Goal: Navigation & Orientation: Find specific page/section

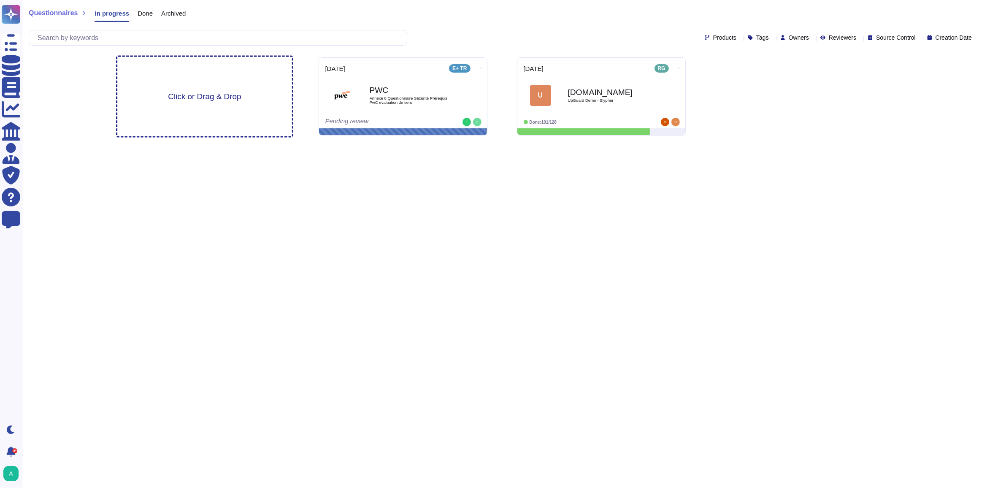
click at [174, 106] on div "Click or Drag & Drop" at bounding box center [204, 96] width 175 height 79
click at [208, 108] on div "Click or Drag & Drop" at bounding box center [204, 96] width 175 height 79
click at [281, 142] on html "Questionnaires Knowledge Base Documents Analytics CAIQ / SIG Admin Trust Center…" at bounding box center [491, 71] width 982 height 142
click at [418, 142] on html "Questionnaires Knowledge Base Documents Analytics CAIQ / SIG Admin Trust Center…" at bounding box center [491, 71] width 982 height 142
click at [189, 92] on span "Click or Drag & Drop" at bounding box center [204, 96] width 73 height 8
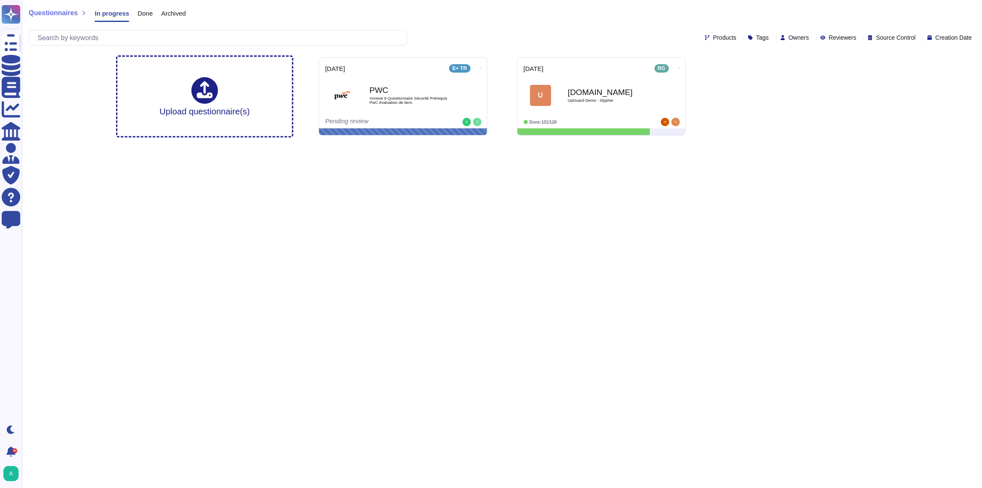
click at [406, 142] on html "Questionnaires Knowledge Base Documents Analytics CAIQ / SIG Admin Trust Center…" at bounding box center [491, 71] width 982 height 142
click at [202, 97] on span "Click or Drag & Drop" at bounding box center [204, 96] width 73 height 8
